Goal: Find specific page/section: Find specific page/section

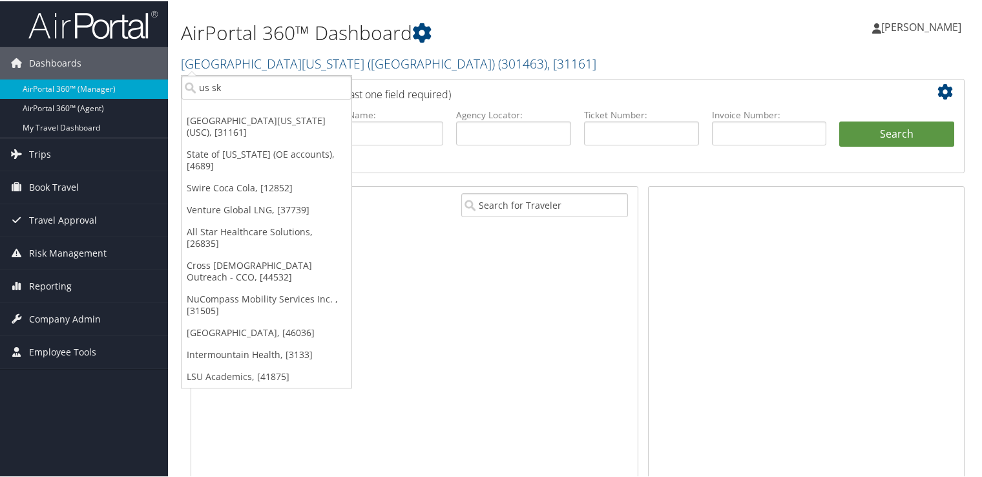
type input "us ski"
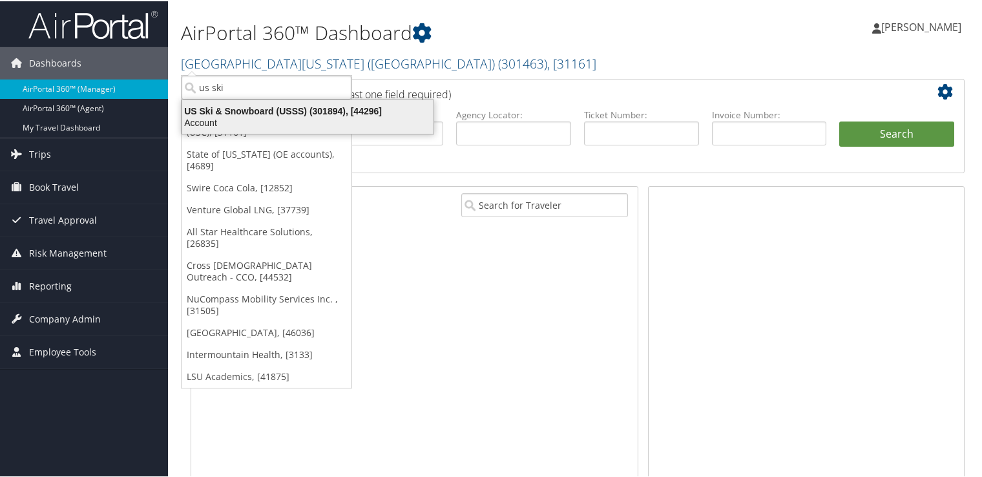
click at [273, 110] on div "US Ski & Snowboard (USSS) (301894), [44296]" at bounding box center [307, 110] width 267 height 12
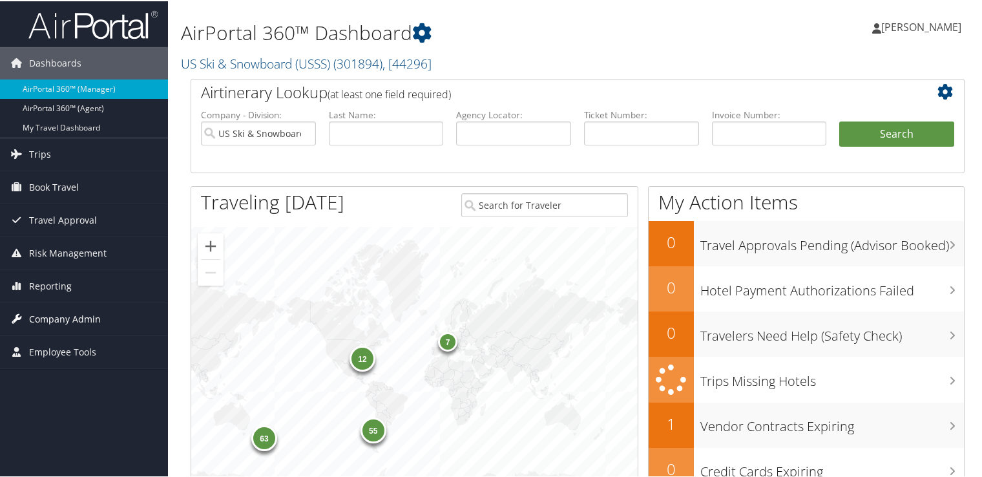
click at [96, 317] on span "Company Admin" at bounding box center [65, 318] width 72 height 32
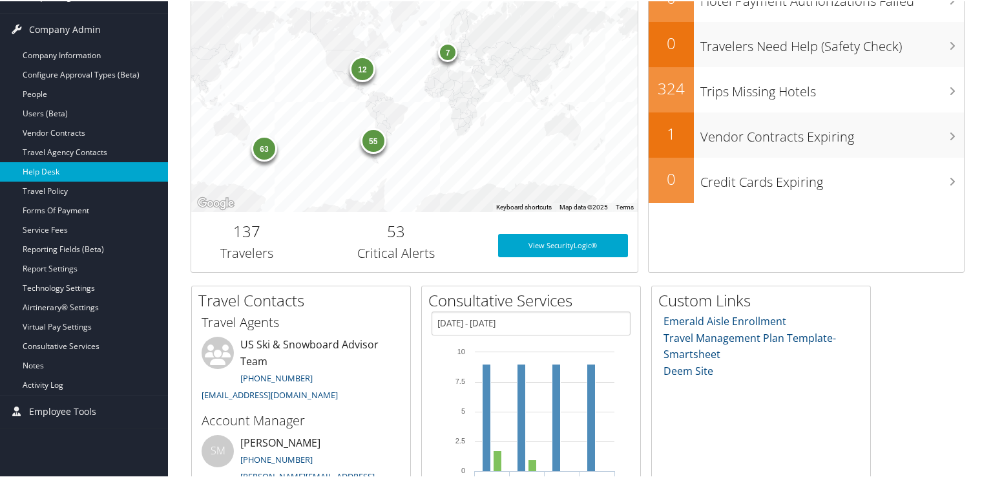
scroll to position [172, 0]
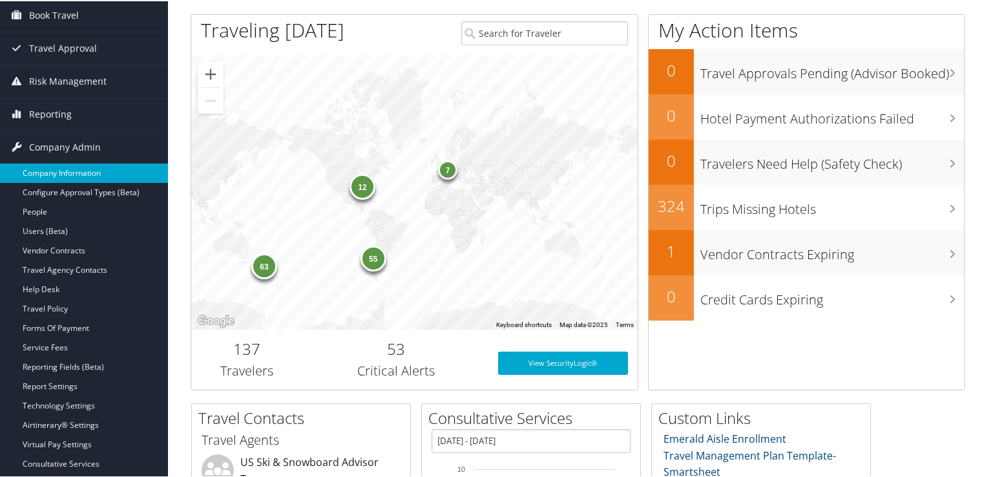
click at [83, 175] on link "Company Information" at bounding box center [84, 171] width 168 height 19
